Goal: Transaction & Acquisition: Book appointment/travel/reservation

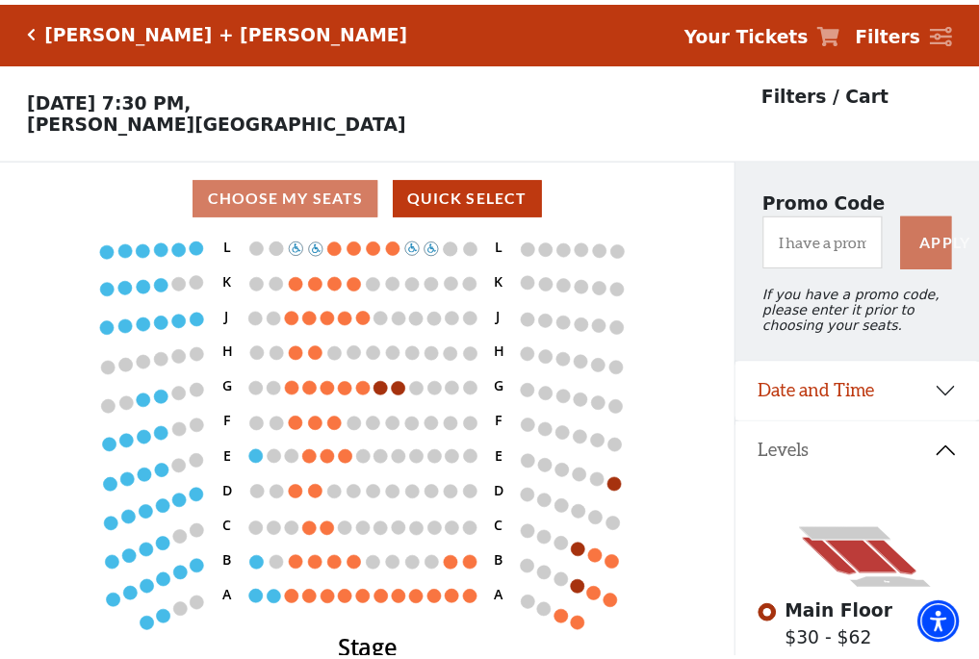
scroll to position [90, 0]
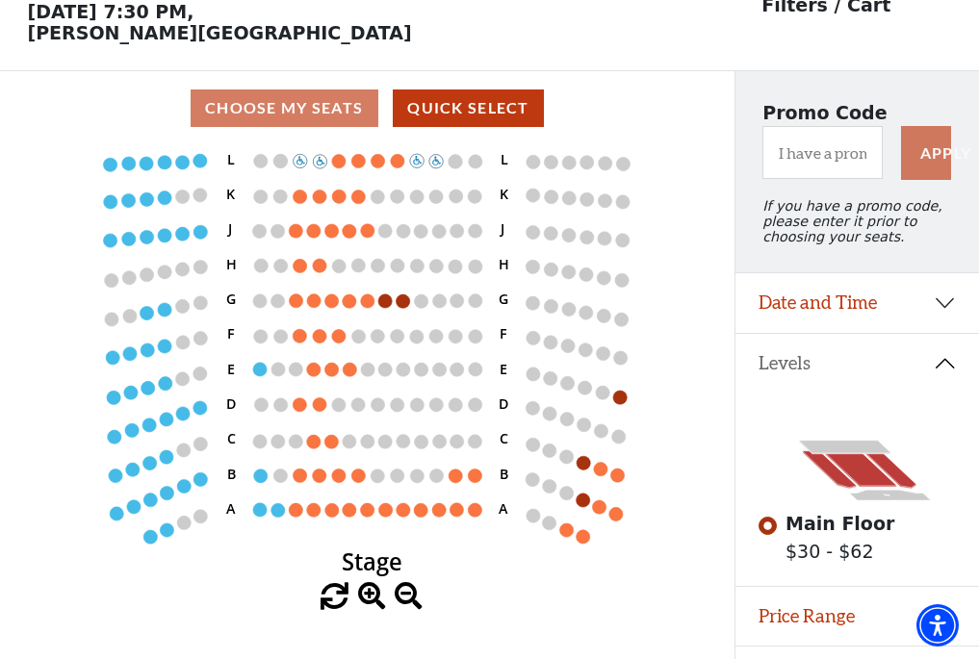
scroll to position [90, 0]
